Goal: Task Accomplishment & Management: Manage account settings

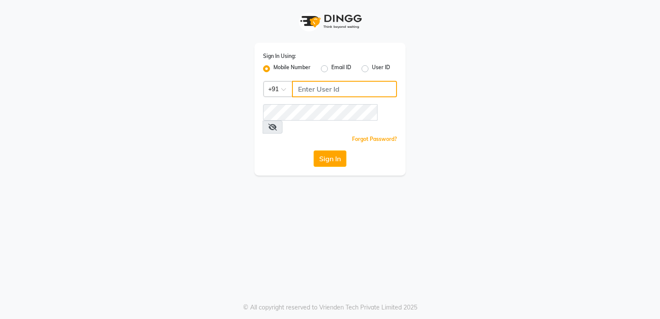
type input "9980535167"
click at [286, 66] on label "Mobile Number" at bounding box center [291, 68] width 37 height 10
click at [279, 66] on input "Mobile Number" at bounding box center [276, 66] width 6 height 6
click at [311, 92] on input "Username" at bounding box center [344, 89] width 105 height 16
type input "8792012449"
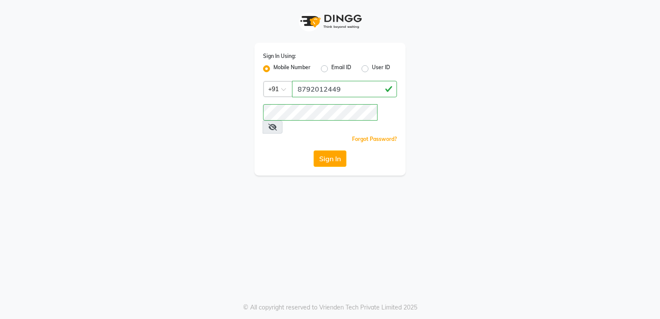
click at [208, 248] on div "Sign In Using: Mobile Number Email ID User ID Country Code × [PHONE_NUMBER] Rem…" at bounding box center [330, 159] width 660 height 319
click at [333, 150] on button "Sign In" at bounding box center [330, 158] width 33 height 16
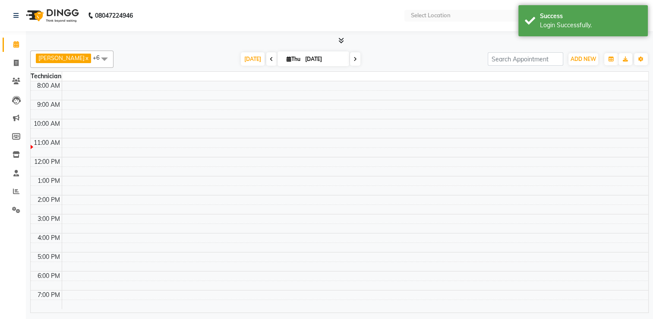
select select "en"
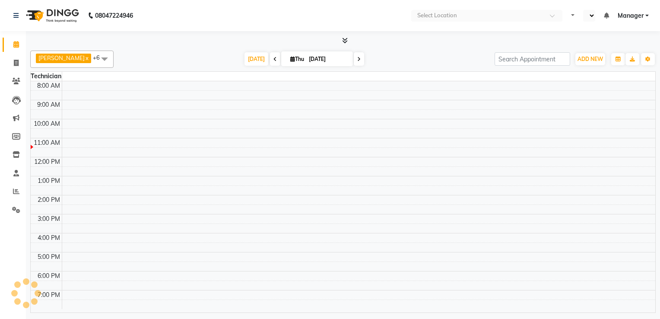
select select "en"
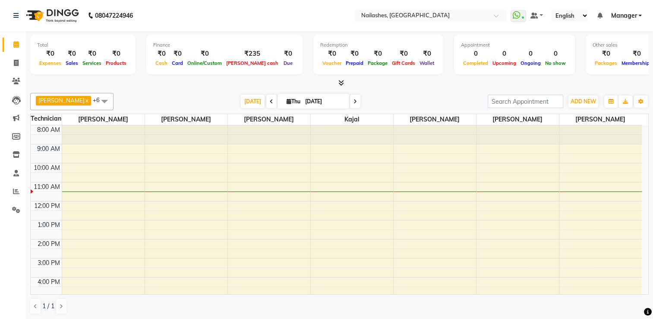
click at [339, 81] on icon at bounding box center [342, 82] width 6 height 6
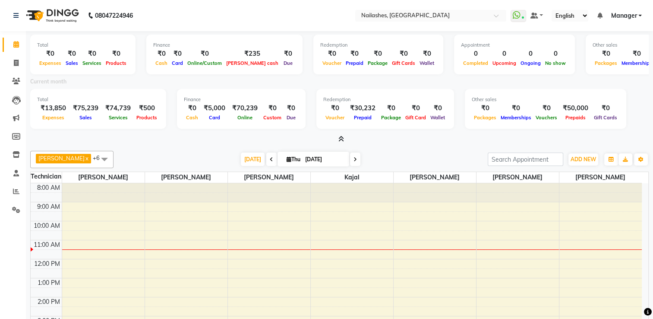
click at [339, 141] on icon at bounding box center [342, 139] width 6 height 6
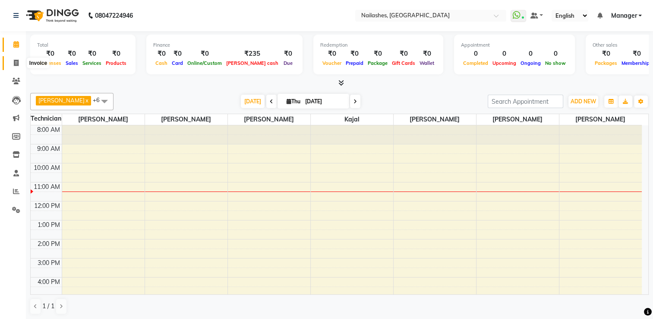
click at [14, 63] on icon at bounding box center [16, 63] width 5 height 6
select select "service"
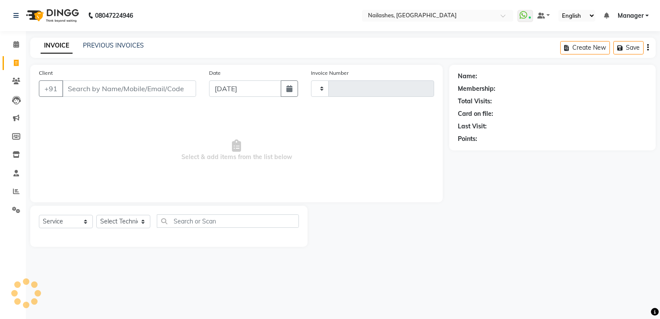
type input "1802"
select select "6579"
click at [98, 44] on link "PREVIOUS INVOICES" at bounding box center [113, 45] width 61 height 8
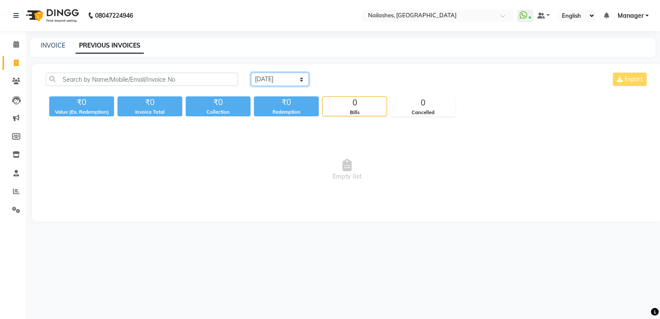
click at [276, 83] on select "Today Yesterday Custom Range" at bounding box center [280, 79] width 58 height 13
select select "yesterday"
click at [251, 73] on select "Today Yesterday Custom Range" at bounding box center [280, 79] width 58 height 13
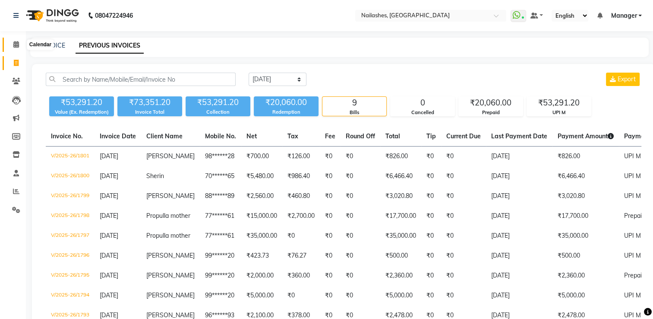
click at [16, 45] on icon at bounding box center [16, 44] width 6 height 6
